Goal: Task Accomplishment & Management: Use online tool/utility

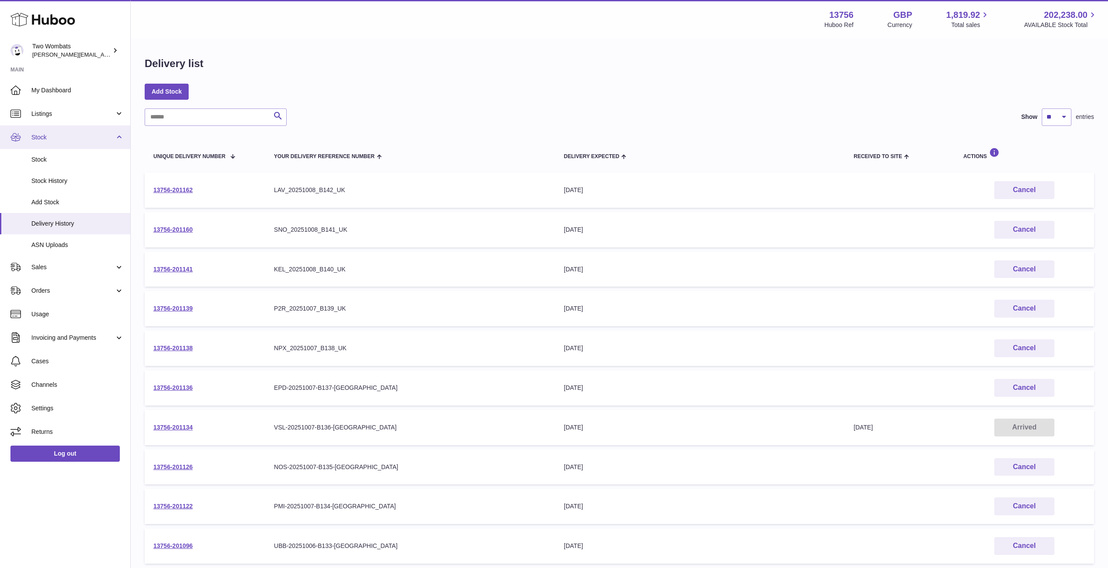
click at [65, 138] on span "Stock" at bounding box center [72, 137] width 83 height 8
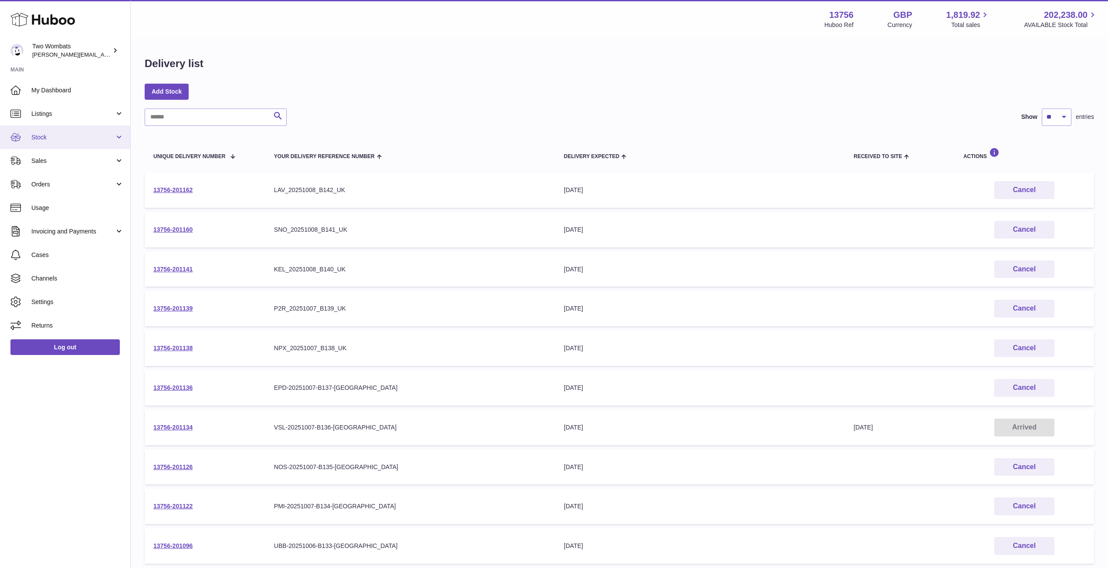
click at [64, 143] on link "Stock" at bounding box center [65, 137] width 130 height 24
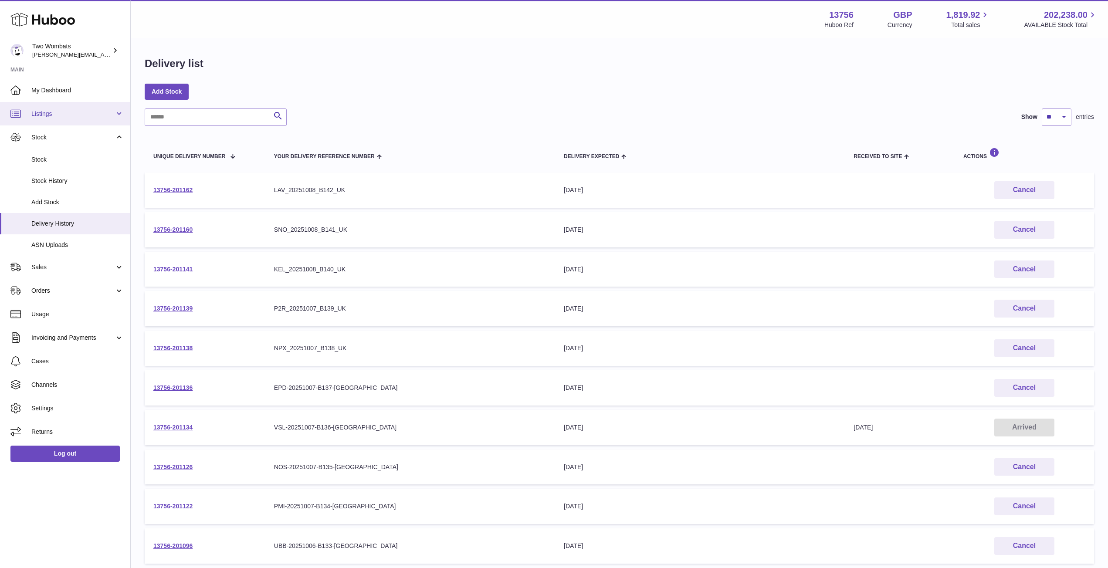
click at [91, 115] on span "Listings" at bounding box center [72, 114] width 83 height 8
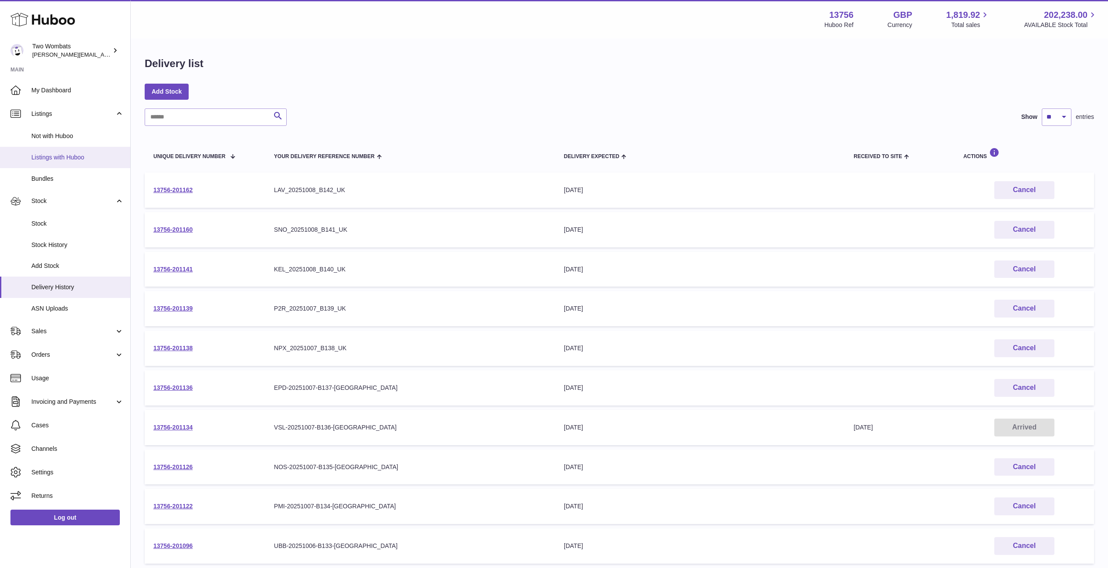
click at [66, 154] on span "Listings with Huboo" at bounding box center [77, 157] width 92 height 8
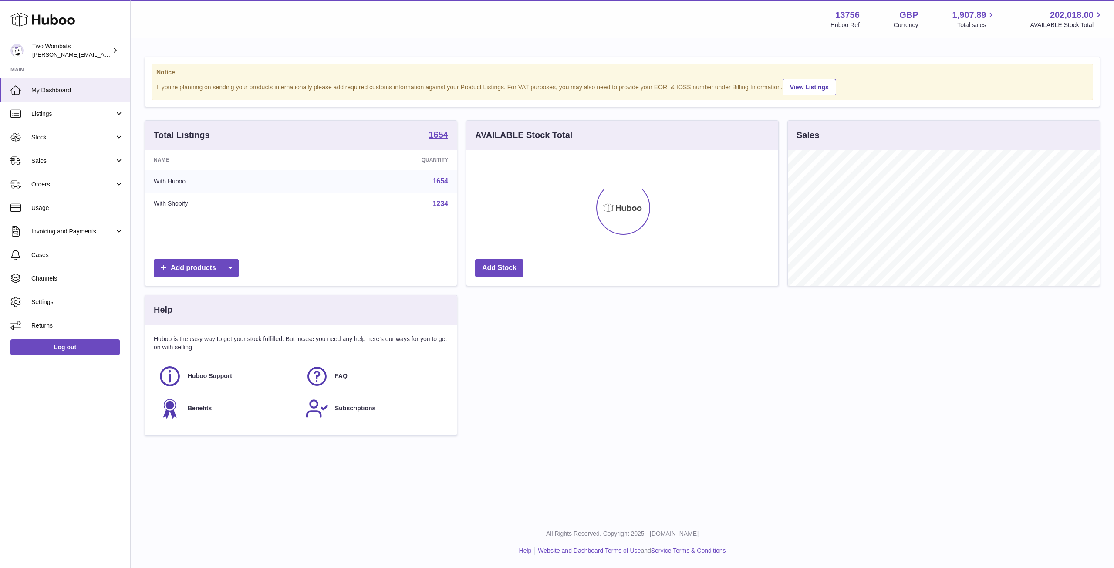
scroll to position [136, 312]
click at [105, 117] on span "Listings" at bounding box center [72, 114] width 83 height 8
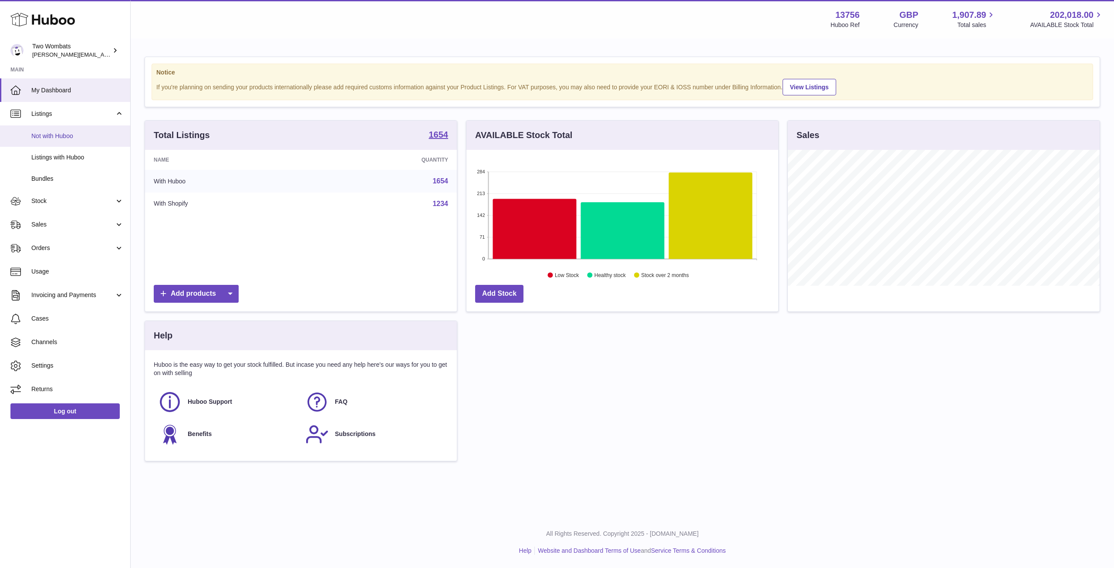
click at [47, 134] on span "Not with Huboo" at bounding box center [77, 136] width 92 height 8
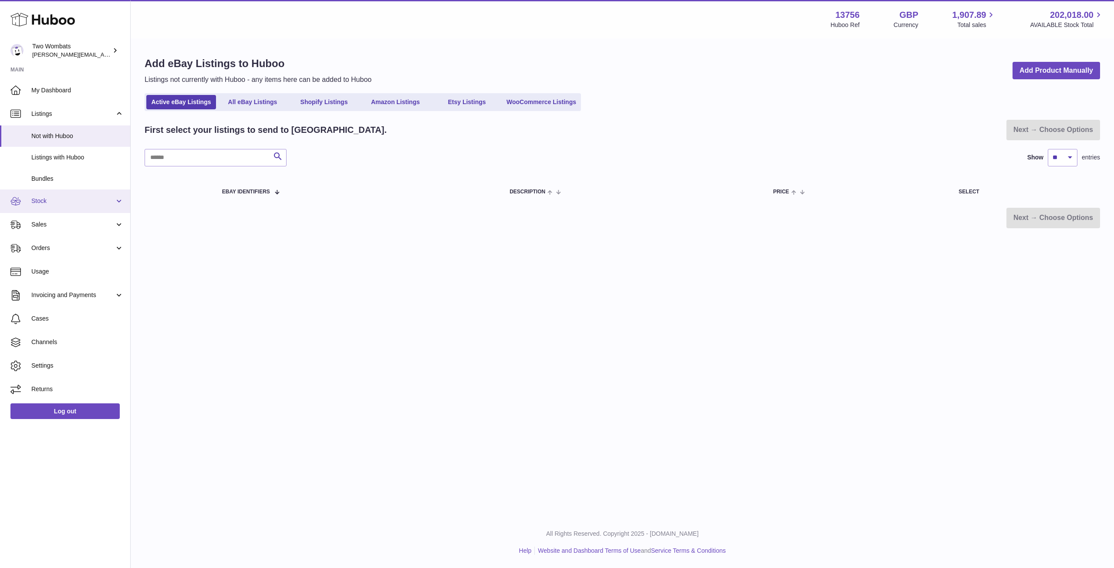
click at [118, 200] on link "Stock" at bounding box center [65, 202] width 130 height 24
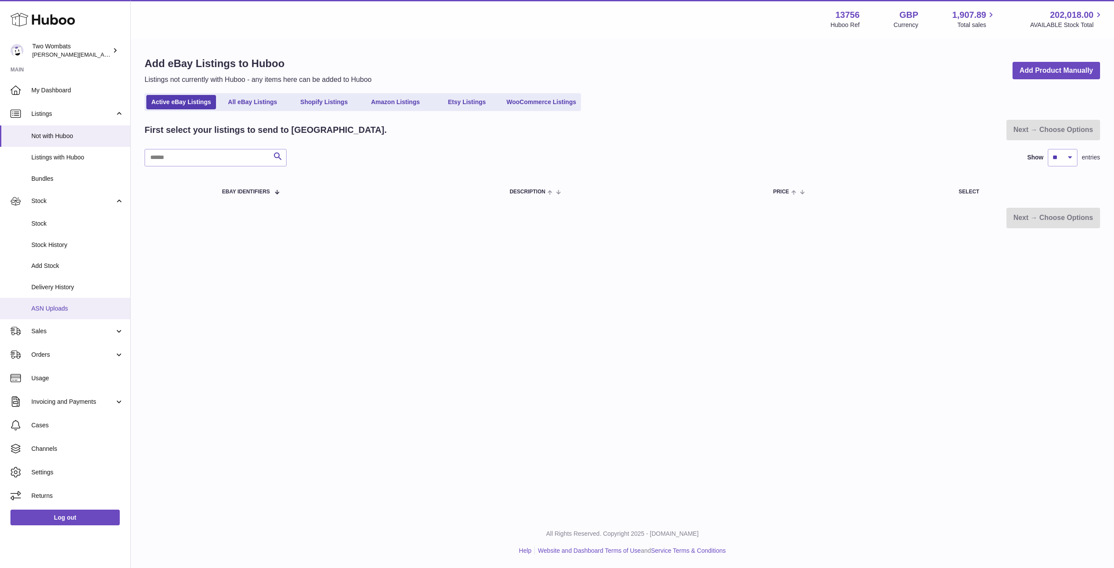
click at [84, 304] on link "ASN Uploads" at bounding box center [65, 308] width 130 height 21
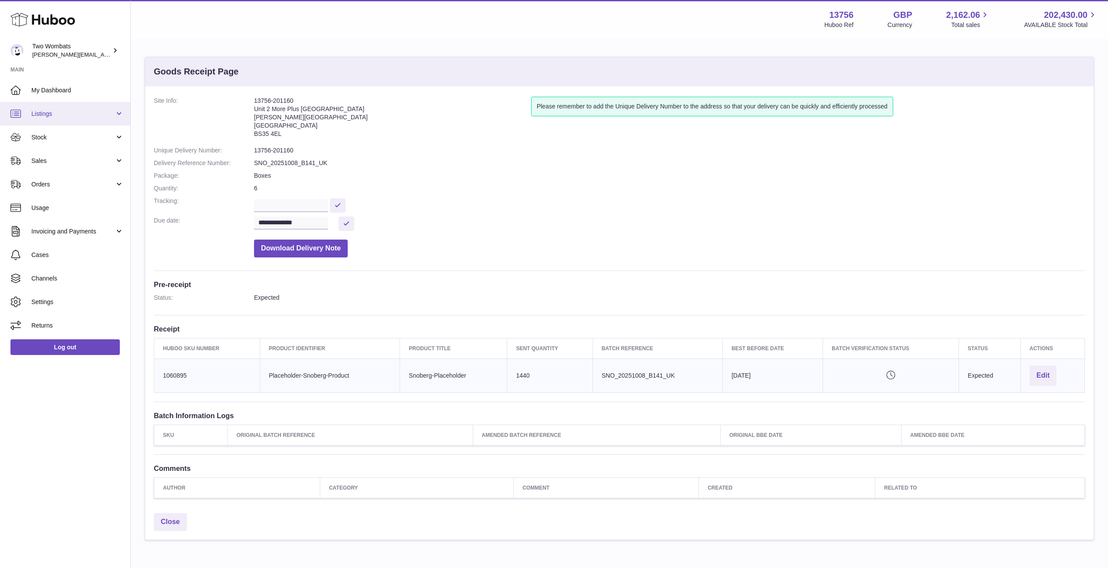
click at [109, 113] on span "Listings" at bounding box center [72, 114] width 83 height 8
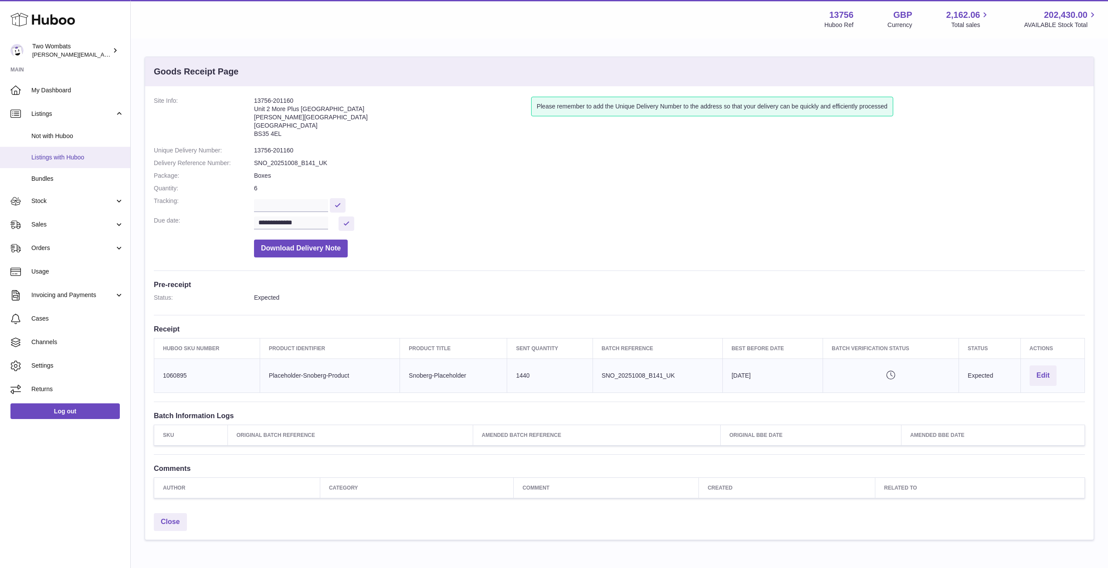
click at [76, 151] on link "Listings with Huboo" at bounding box center [65, 157] width 130 height 21
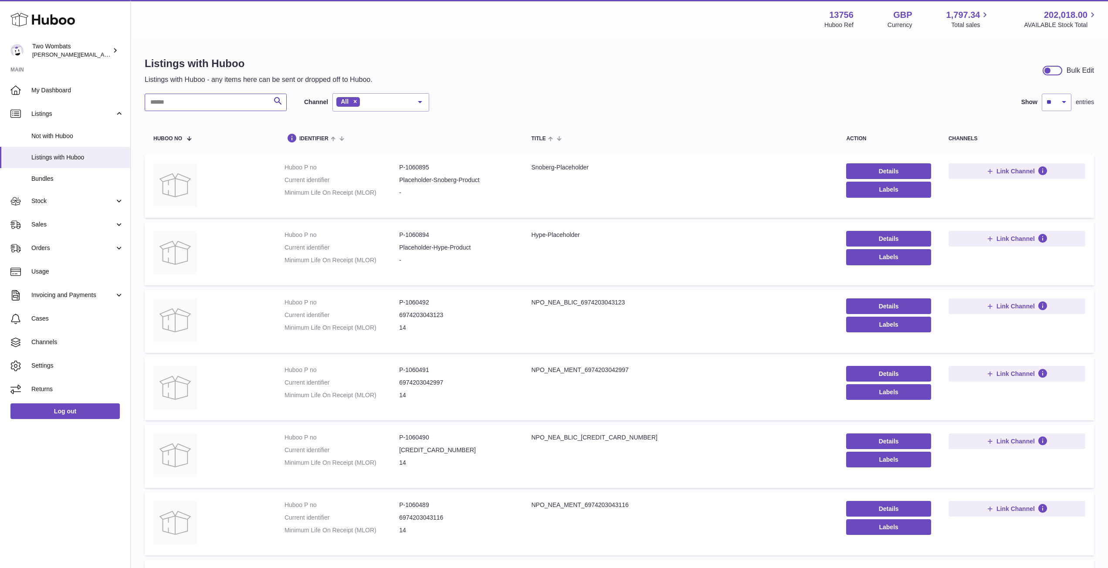
click at [201, 109] on input "text" at bounding box center [216, 102] width 142 height 17
drag, startPoint x: 431, startPoint y: 236, endPoint x: 406, endPoint y: 236, distance: 25.3
click at [406, 236] on dd "P-1060894" at bounding box center [456, 235] width 115 height 8
copy dd "1060894"
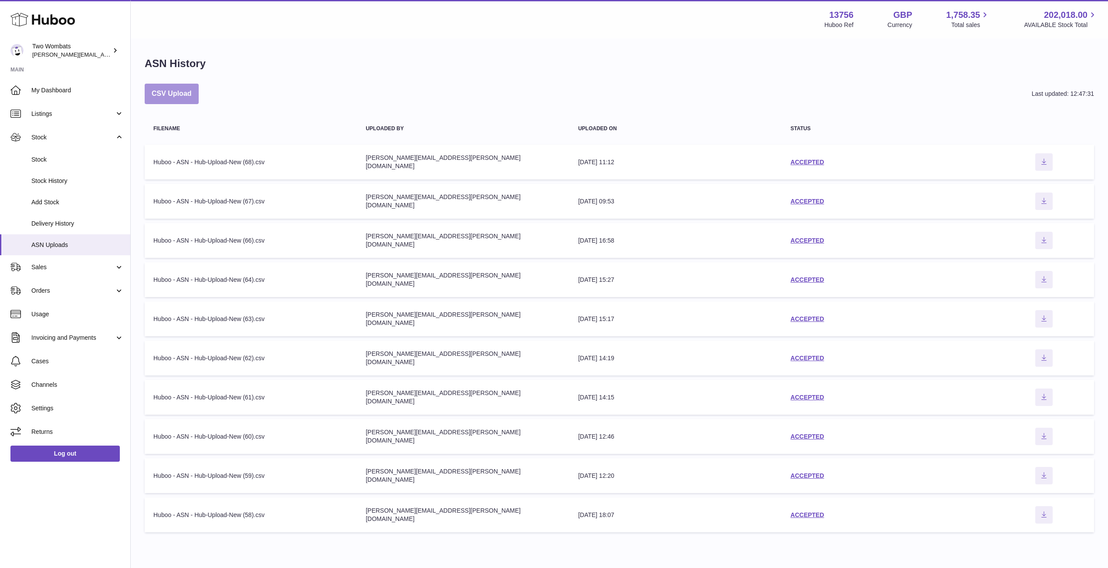
click at [179, 84] on button "CSV Upload" at bounding box center [172, 94] width 54 height 20
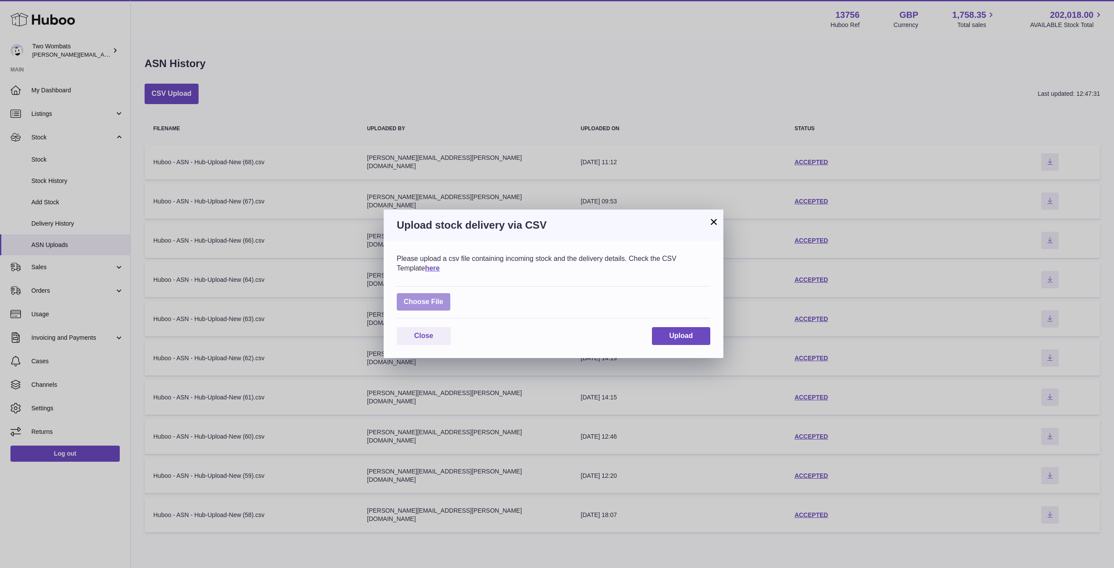
click at [435, 307] on label at bounding box center [424, 302] width 54 height 18
click at [443, 298] on input "file" at bounding box center [443, 298] width 0 height 0
type input "**********"
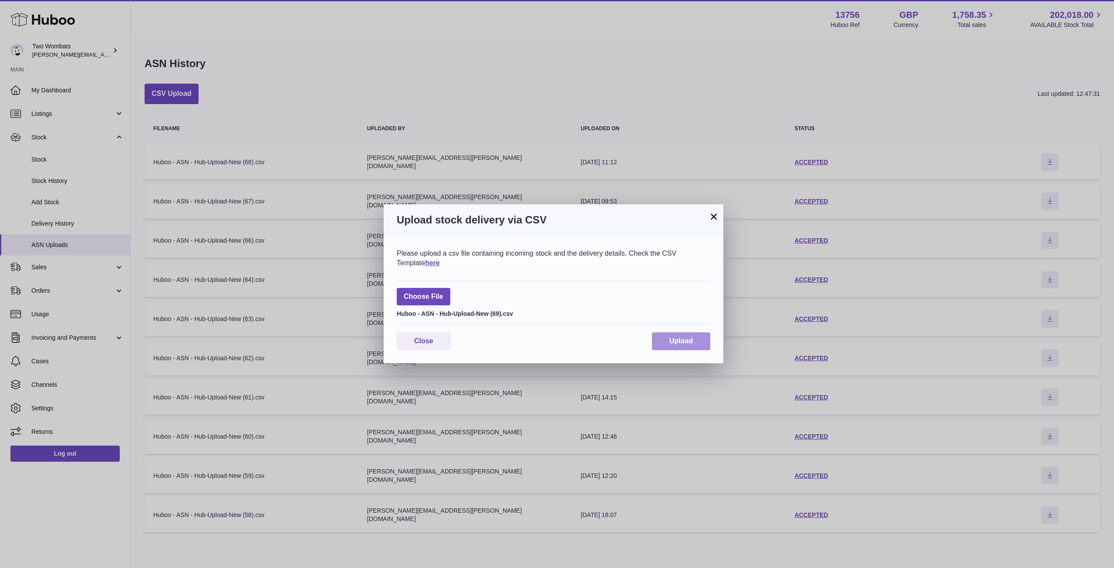
click at [687, 338] on span "Upload" at bounding box center [682, 340] width 24 height 7
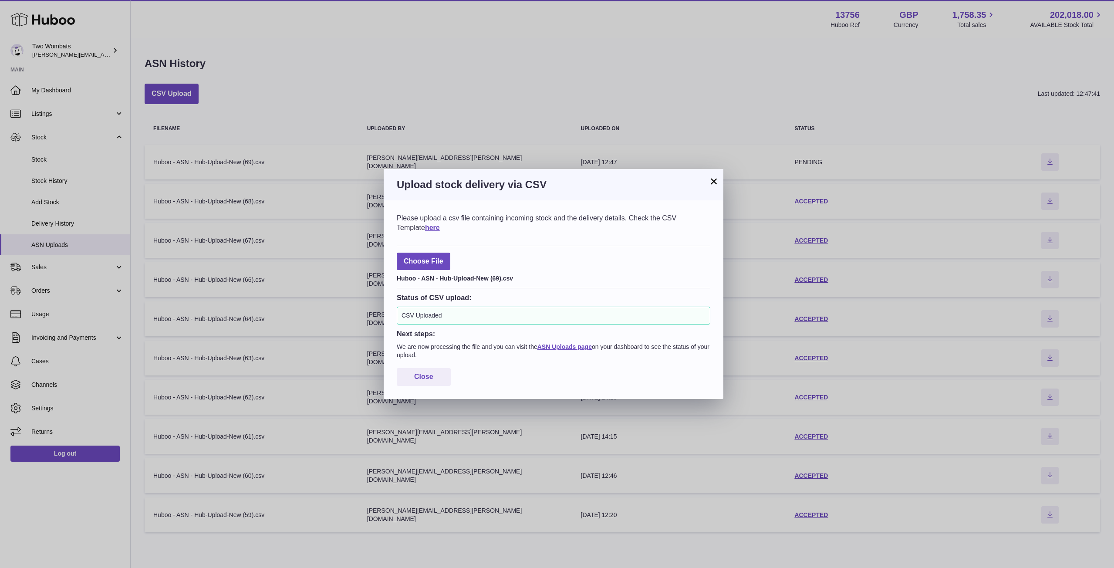
click at [59, 230] on div "× Upload stock delivery via CSV Please upload a csv file containing incoming st…" at bounding box center [557, 284] width 1114 height 568
click at [437, 378] on button "Close" at bounding box center [424, 377] width 54 height 18
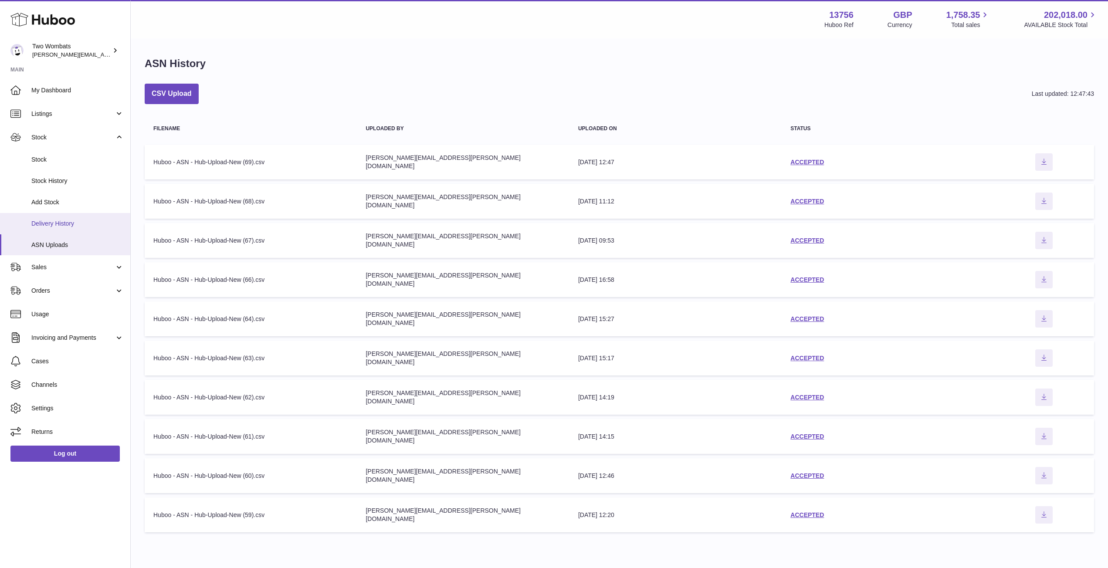
click at [45, 224] on span "Delivery History" at bounding box center [77, 224] width 92 height 8
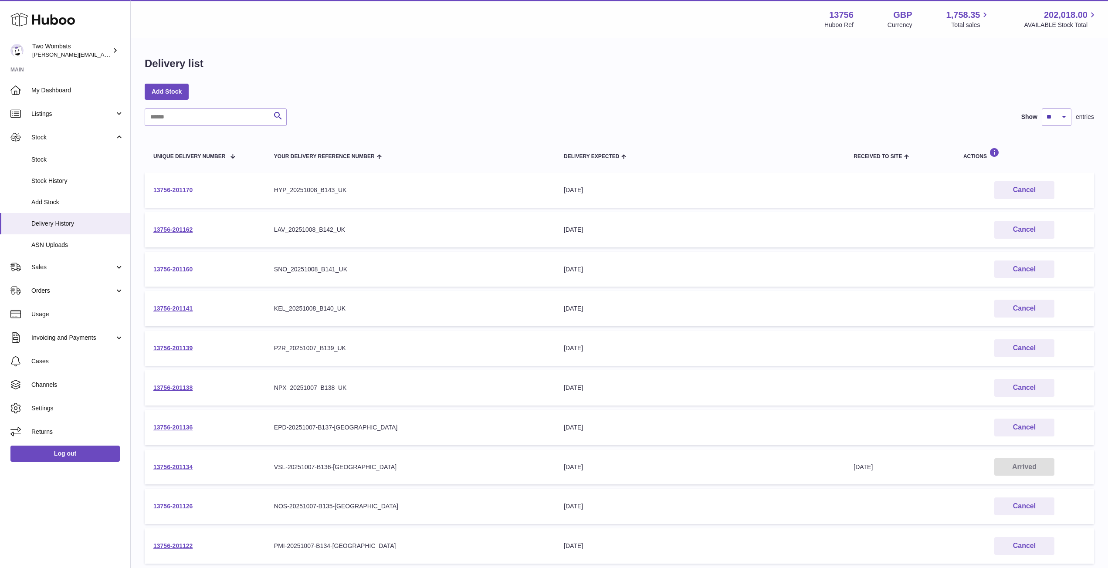
click at [169, 190] on link "13756-201170" at bounding box center [172, 189] width 39 height 7
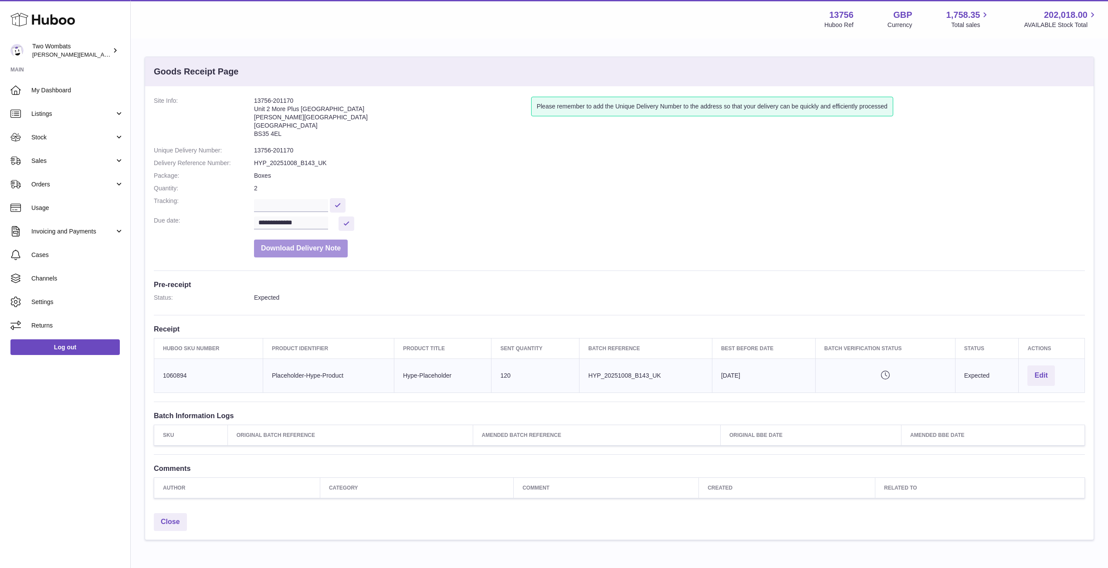
click at [322, 249] on button "Download Delivery Note" at bounding box center [301, 249] width 94 height 18
drag, startPoint x: 286, startPoint y: 134, endPoint x: 252, endPoint y: 101, distance: 47.7
click at [252, 101] on dl "**********" at bounding box center [619, 179] width 931 height 165
copy dl "13756-201170 Unit 2 More Plus [GEOGRAPHIC_DATA][STREET_ADDRESS][PERSON_NAME]"
